Goal: Task Accomplishment & Management: Use online tool/utility

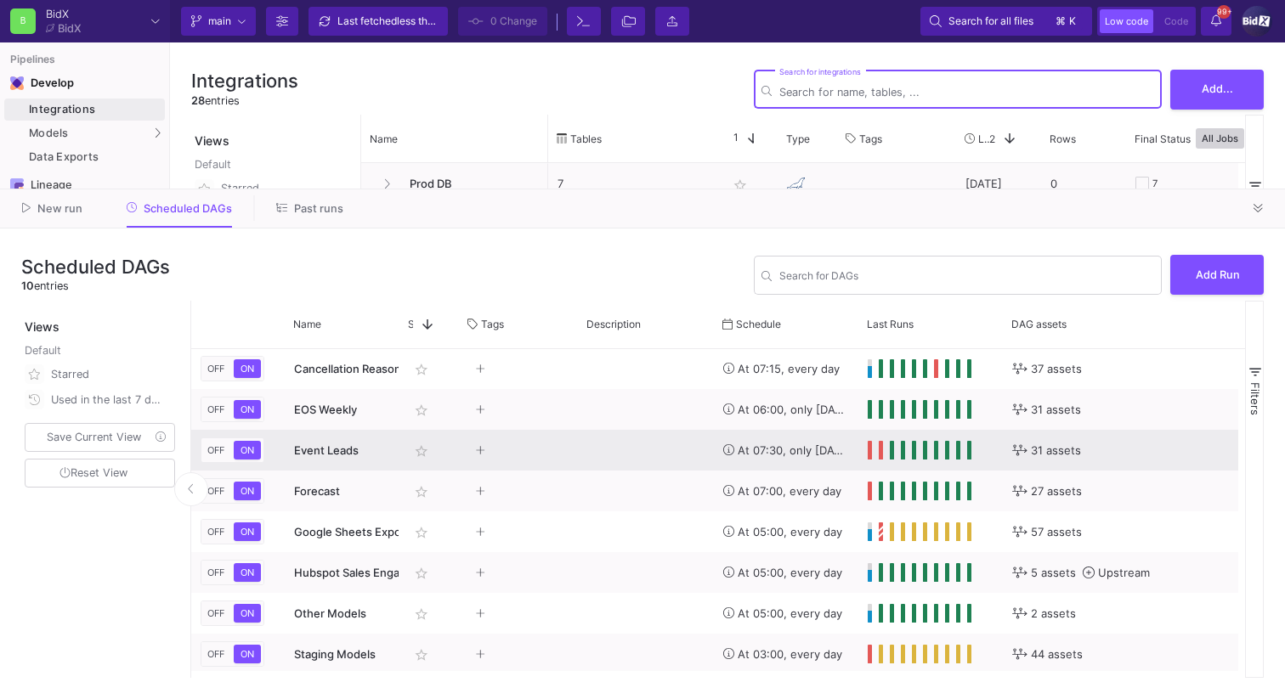
scroll to position [46, 0]
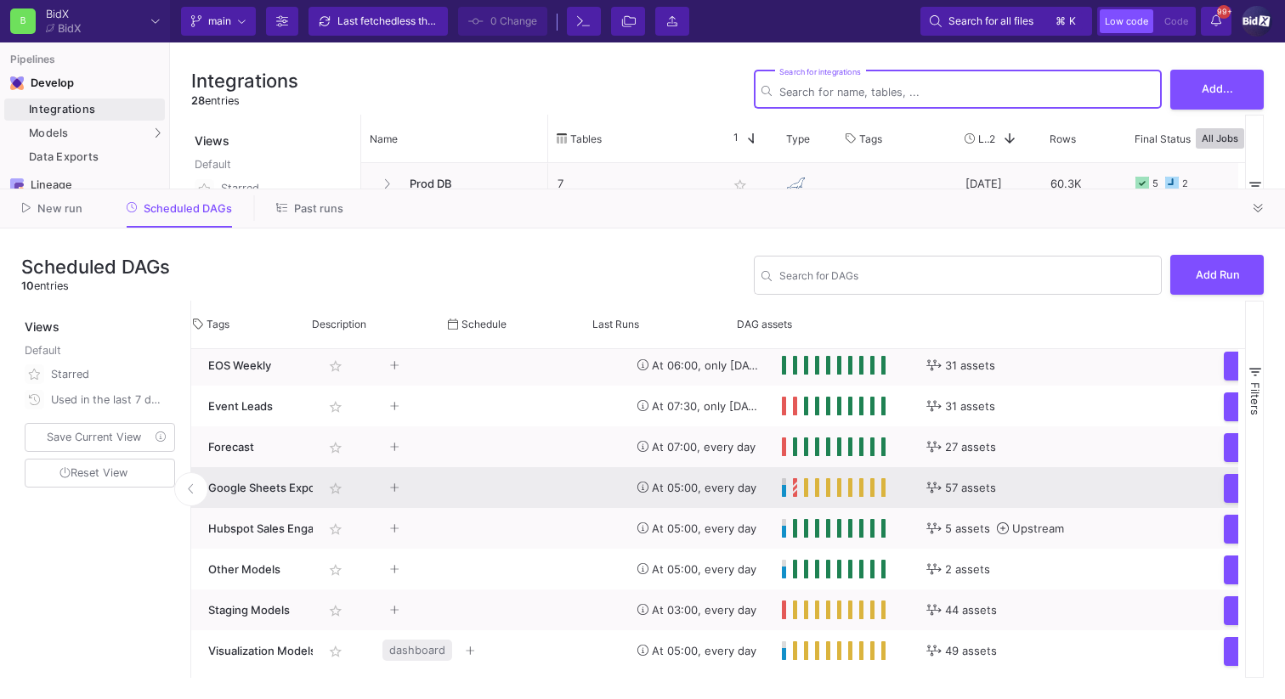
scroll to position [0, 274]
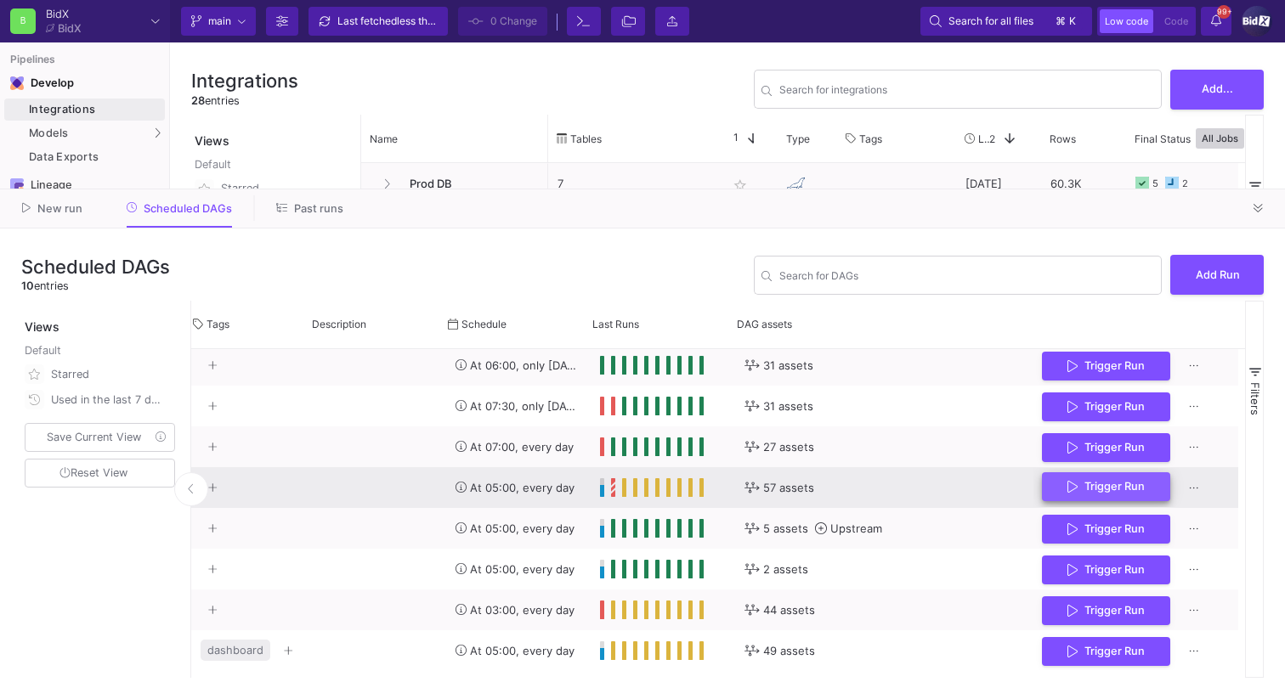
click at [1042, 492] on button "Trigger Run" at bounding box center [1106, 487] width 128 height 30
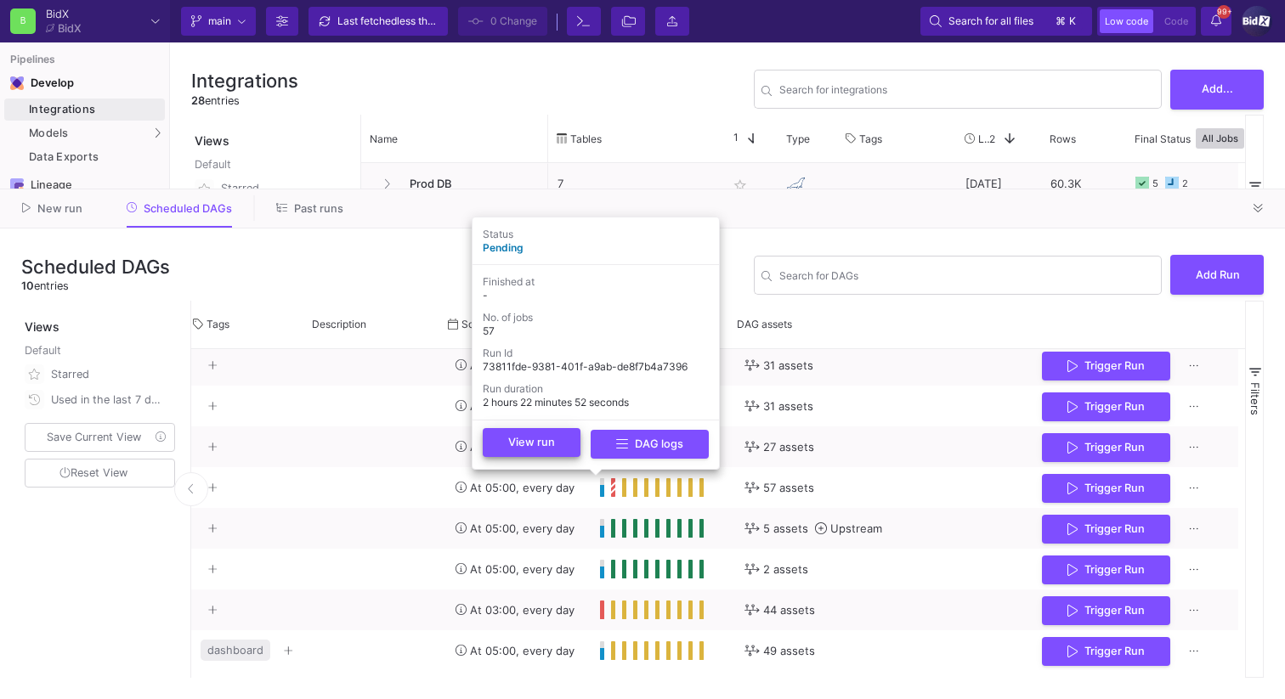
click at [566, 448] on button "View run" at bounding box center [532, 442] width 98 height 29
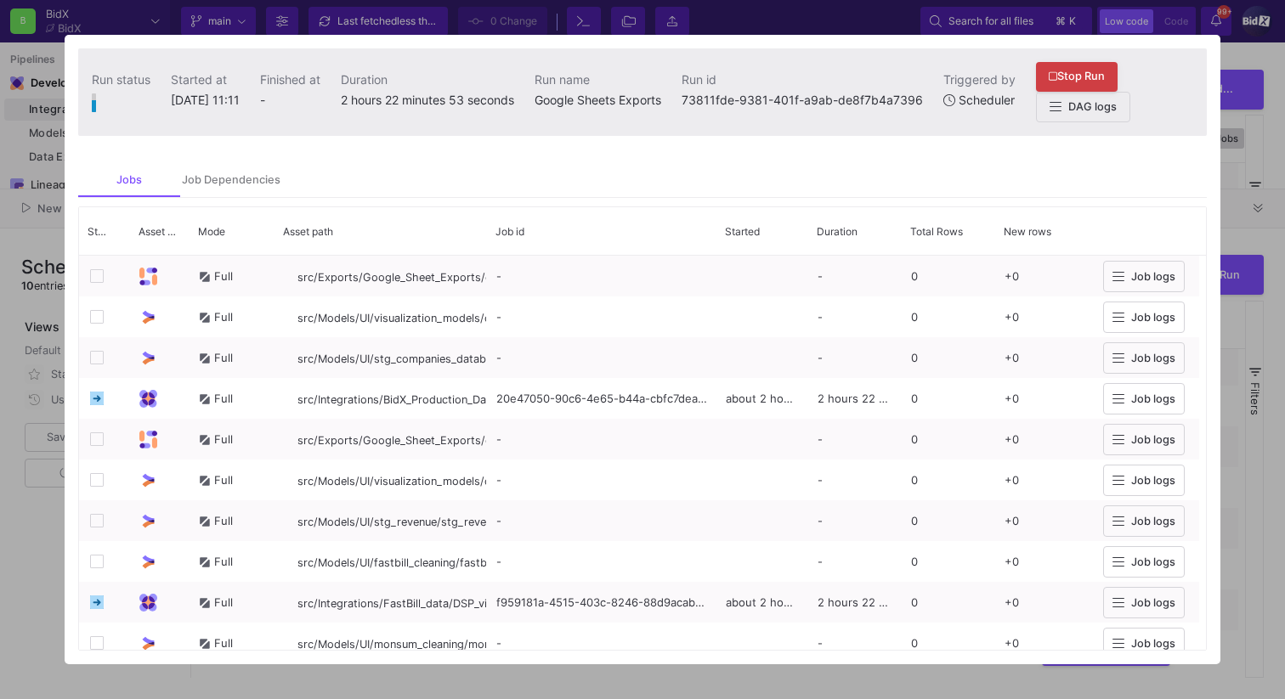
click at [1100, 65] on button "Stop Run" at bounding box center [1077, 75] width 82 height 30
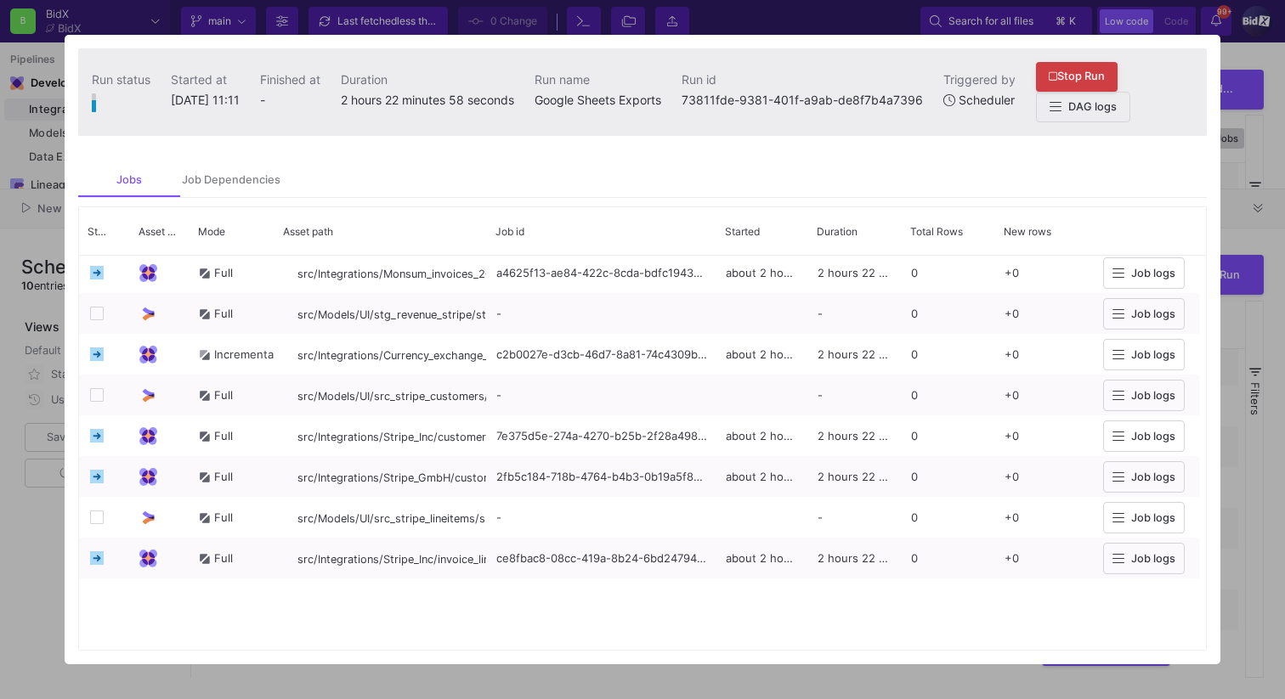
scroll to position [0, 0]
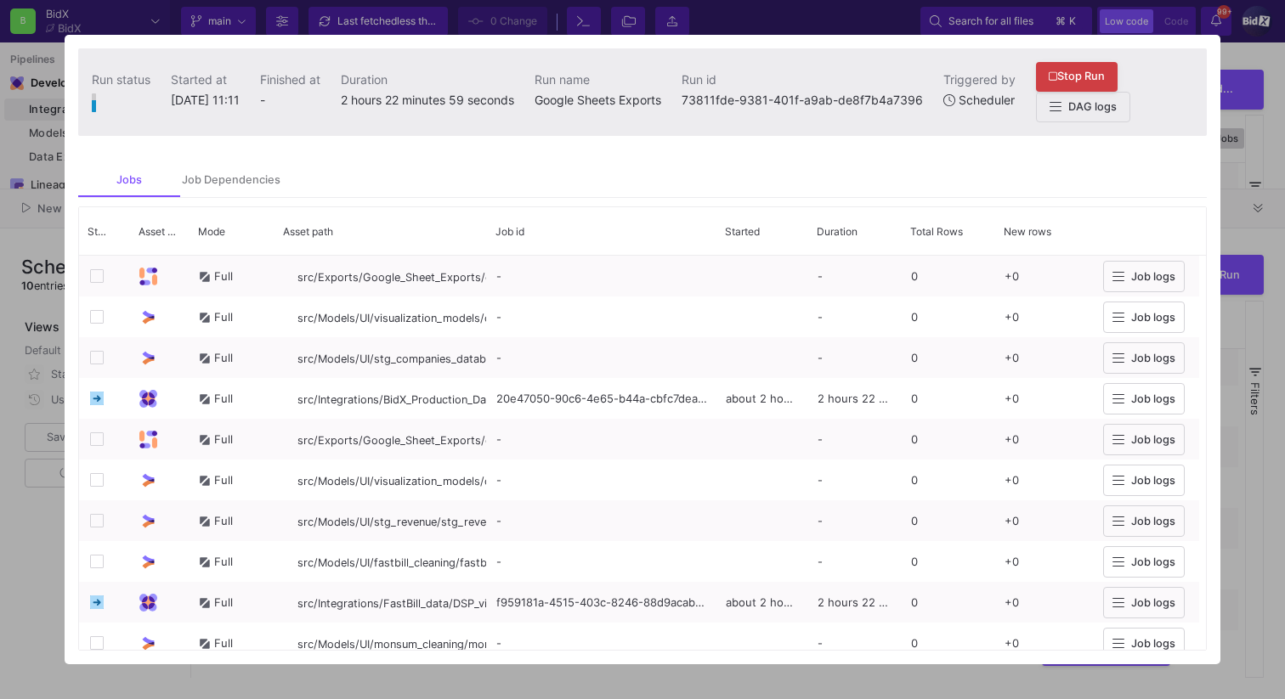
click at [1230, 181] on div at bounding box center [642, 349] width 1285 height 699
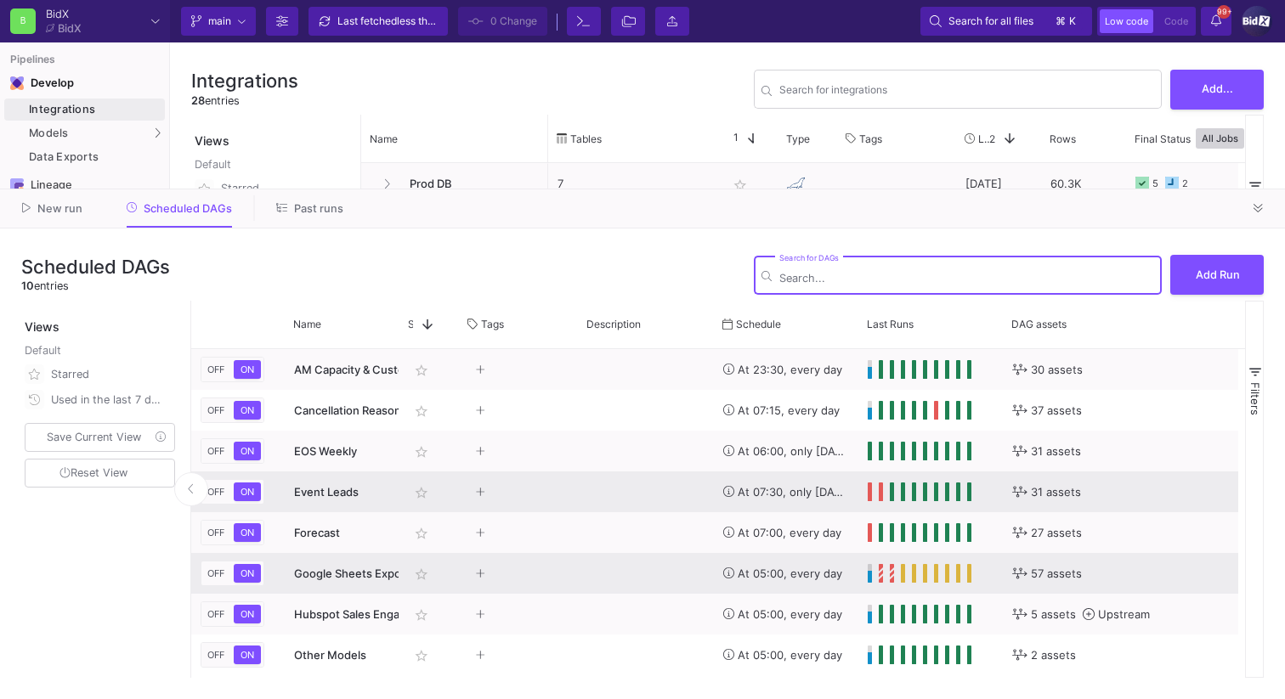
scroll to position [86, 0]
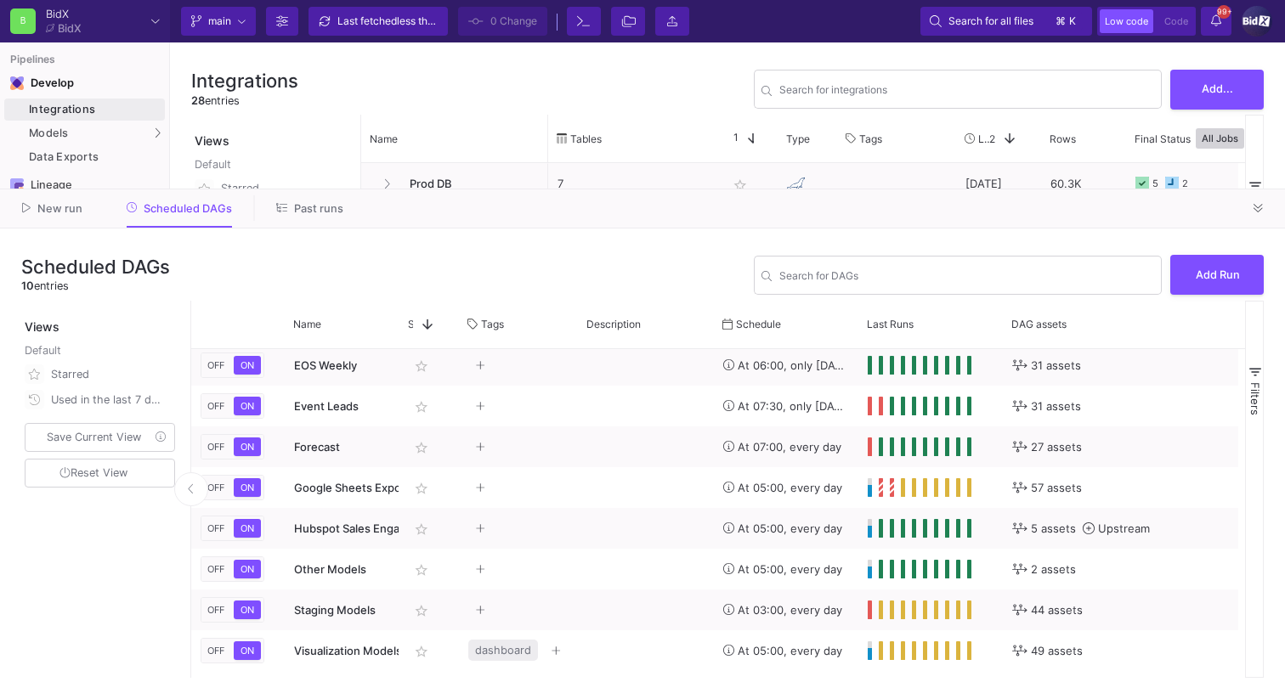
click at [1273, 206] on div "New run Scheduled DAGs Past runs" at bounding box center [642, 208] width 1285 height 39
click at [1260, 206] on icon at bounding box center [1257, 208] width 9 height 11
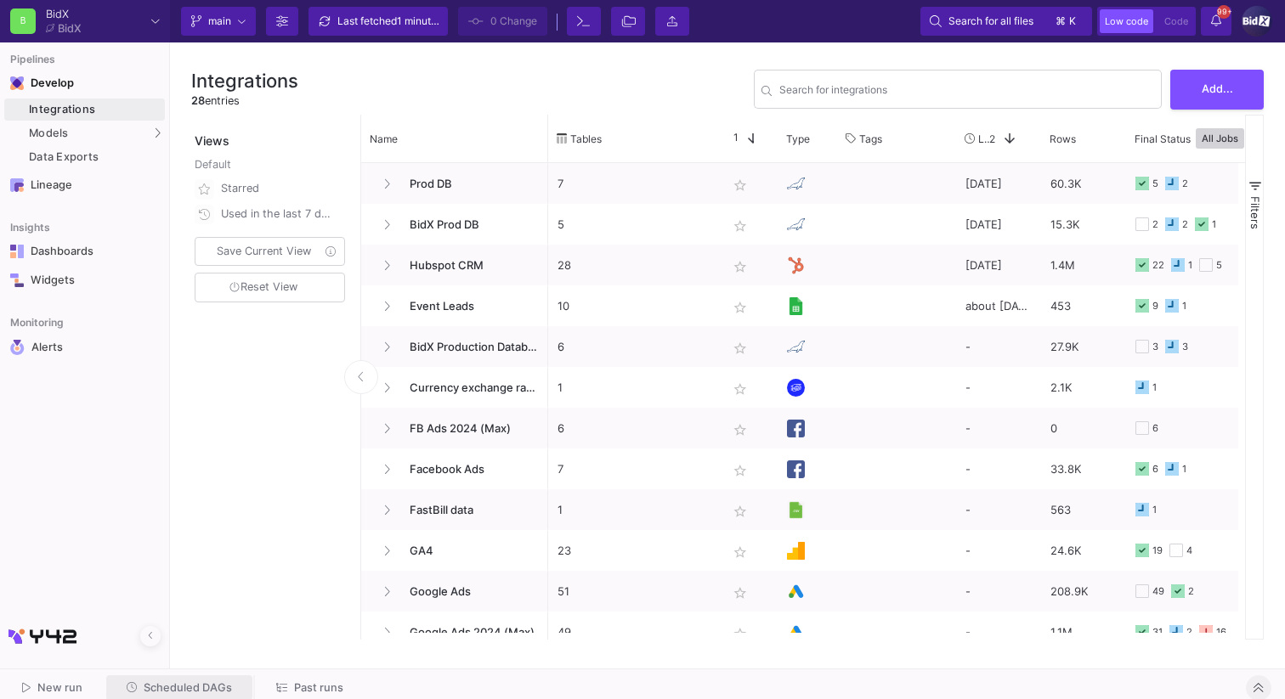
click at [166, 679] on button "Scheduled DAGs" at bounding box center [179, 688] width 147 height 26
